Goal: Transaction & Acquisition: Register for event/course

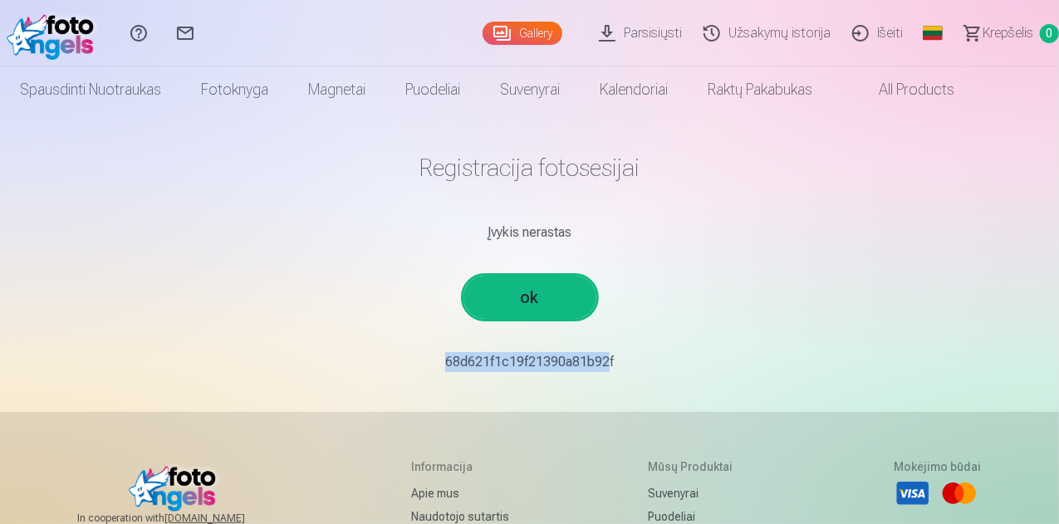
drag, startPoint x: 594, startPoint y: 361, endPoint x: 427, endPoint y: 365, distance: 166.9
click at [427, 365] on p "68d621f1c19f21390a81b92f￼￼" at bounding box center [530, 362] width 970 height 20
copy p "68d621f1c19f21390a81b92"
click at [525, 287] on link "ok" at bounding box center [529, 297] width 133 height 43
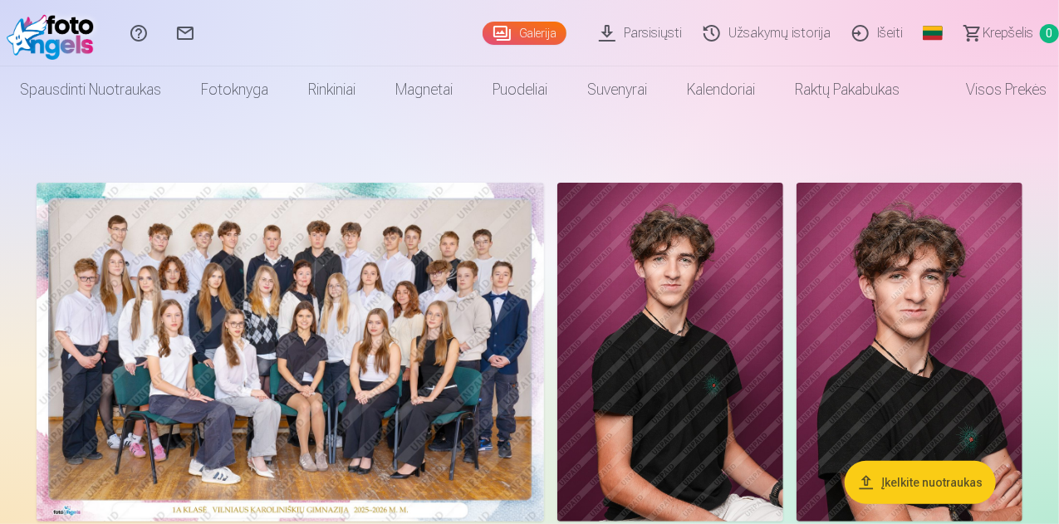
click at [868, 39] on link "Išeiti" at bounding box center [880, 33] width 72 height 66
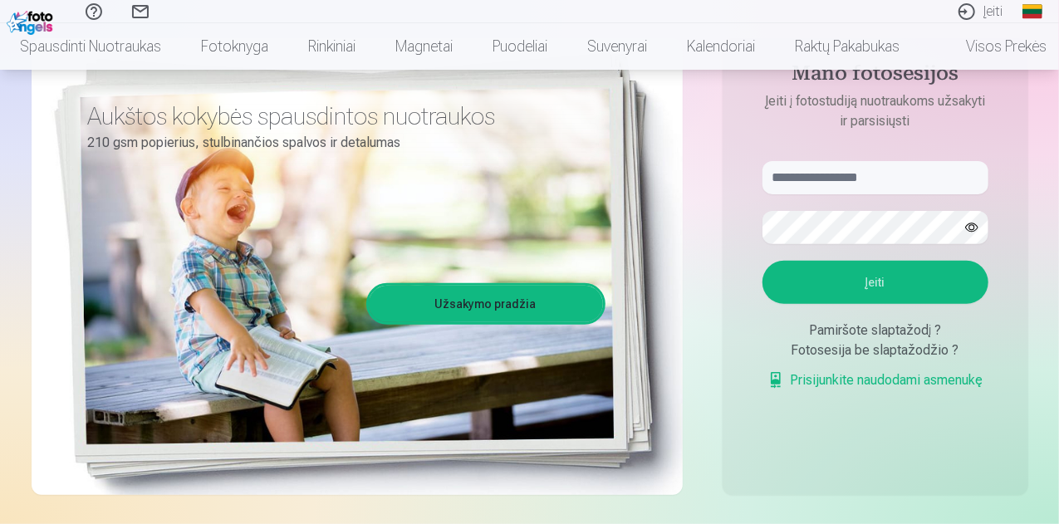
scroll to position [218, 0]
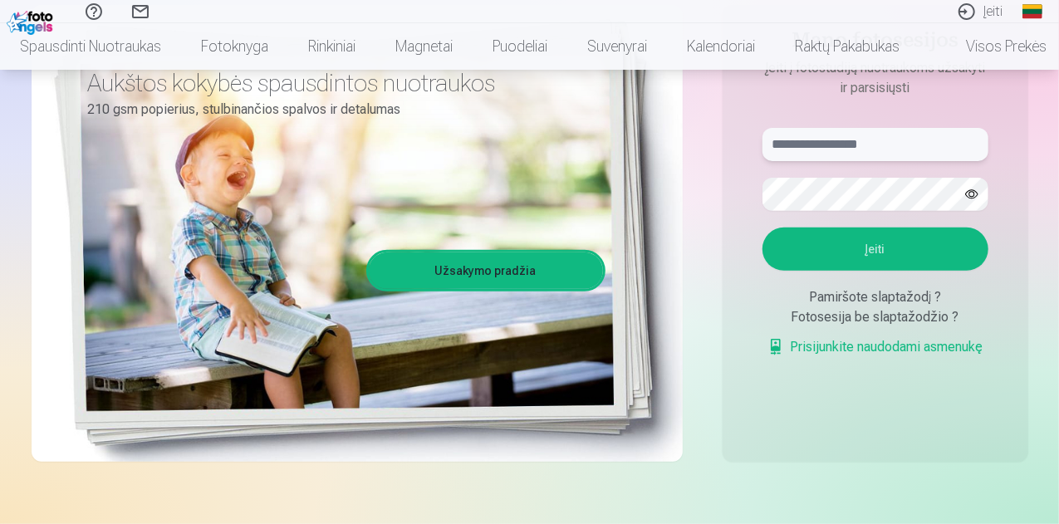
click at [822, 146] on input "text" at bounding box center [875, 144] width 226 height 33
click at [752, 469] on div "Ryškiausi fotoprisiminimai Aukštos kokybės spausdintos nuotraukos 210 gsm popie…" at bounding box center [530, 198] width 996 height 606
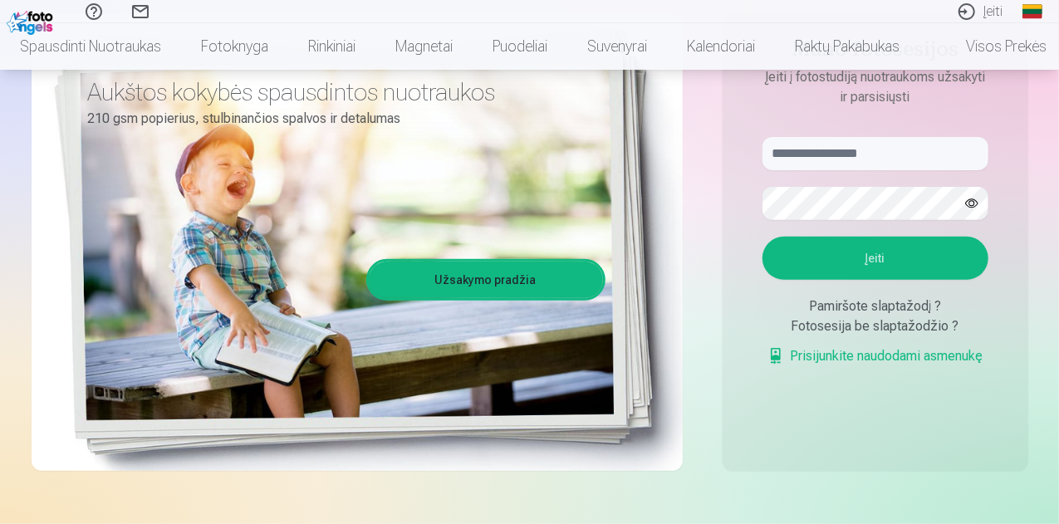
click at [869, 362] on link "Prisijunkite naudodami asmenukę" at bounding box center [875, 356] width 216 height 20
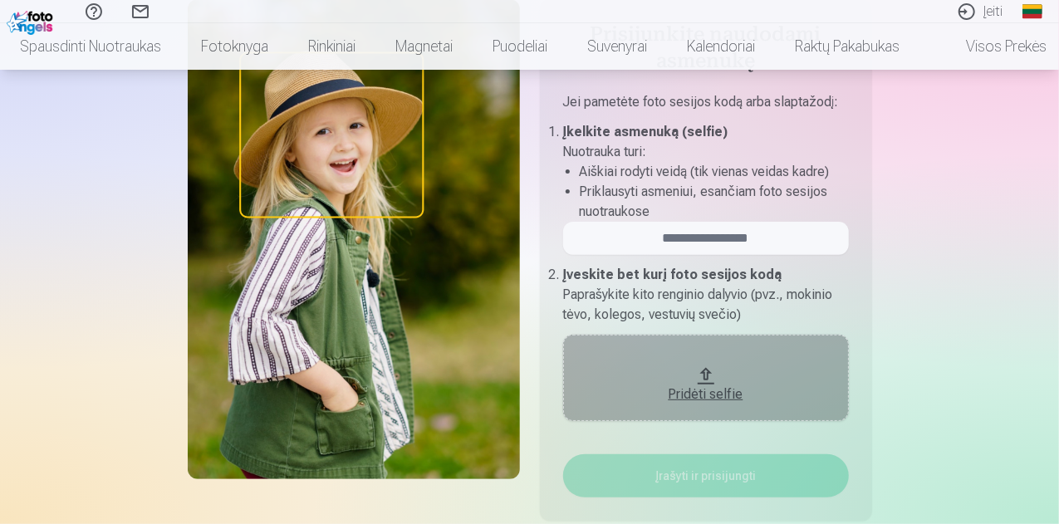
scroll to position [155, 0]
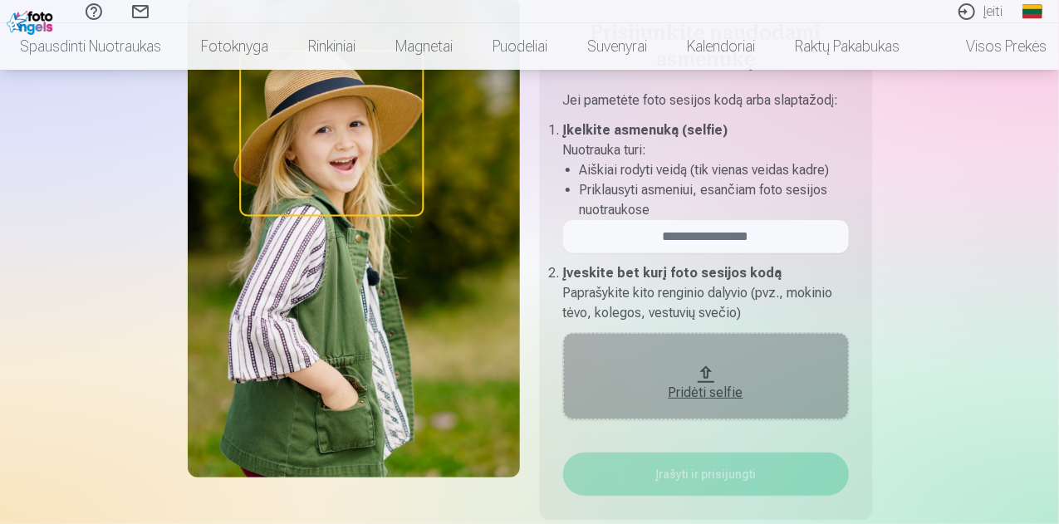
click at [771, 363] on button "Pridėti selfie" at bounding box center [706, 376] width 286 height 86
